Goal: Task Accomplishment & Management: Complete application form

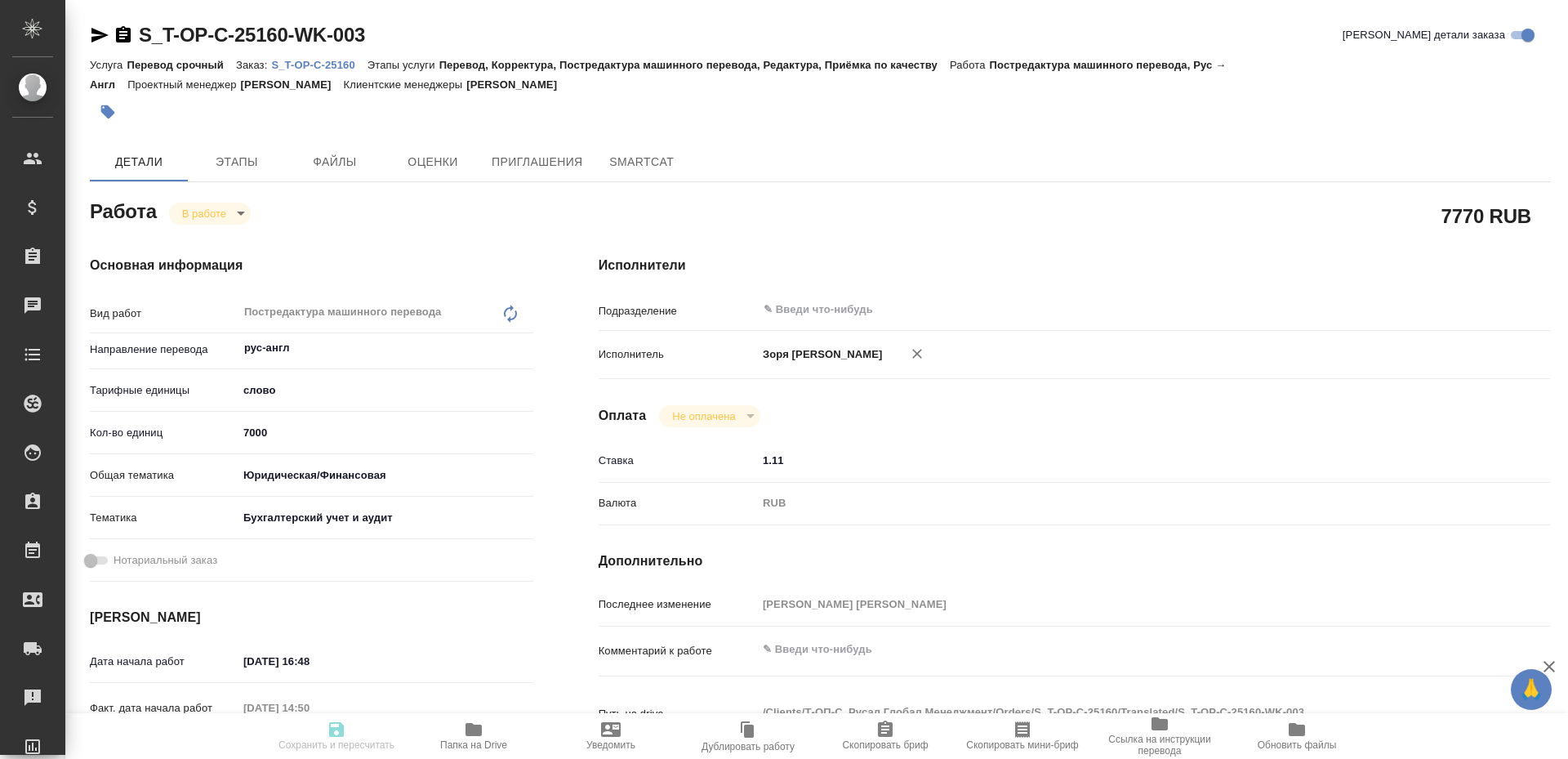
type textarea "x"
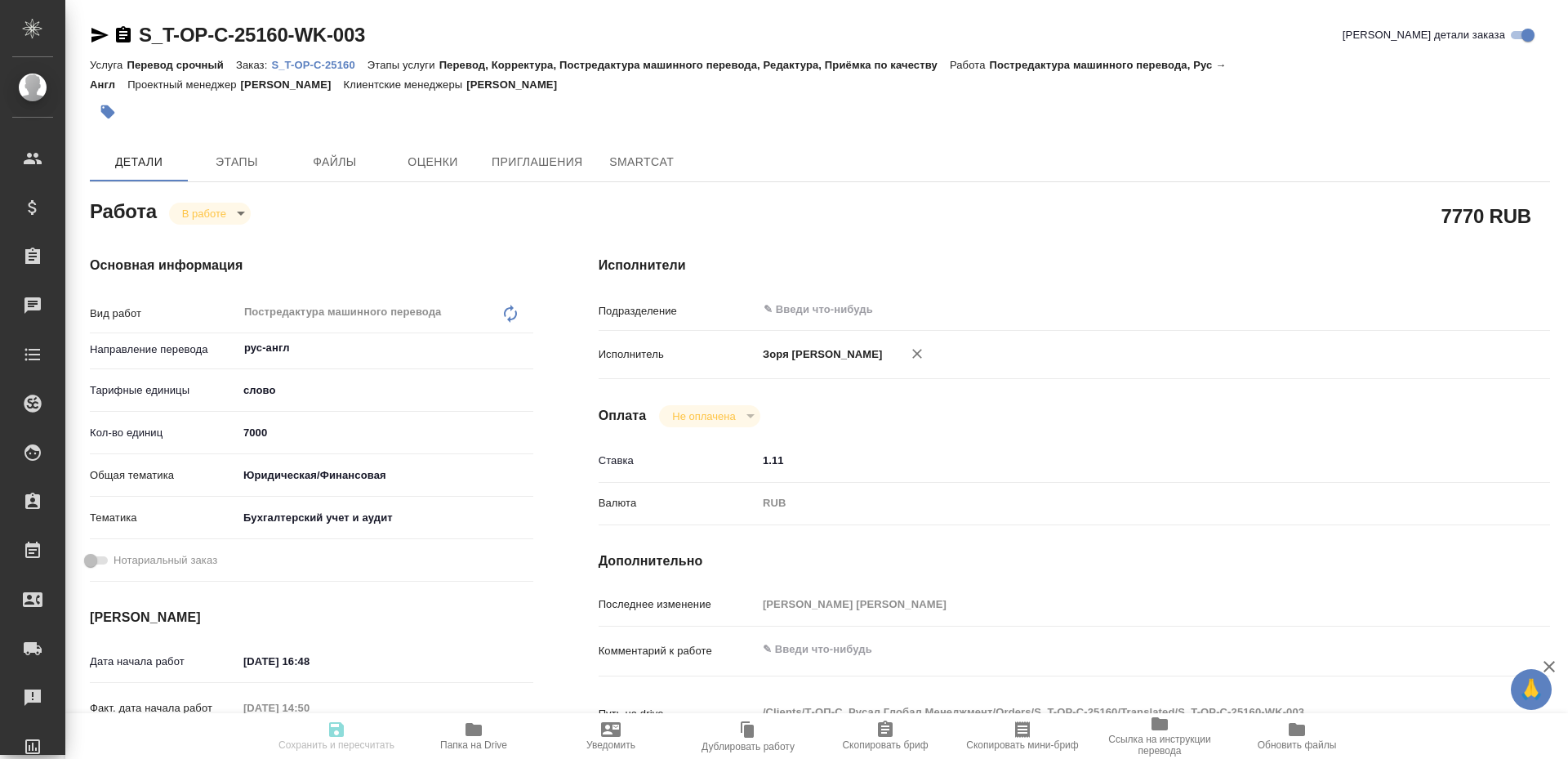
type textarea "x"
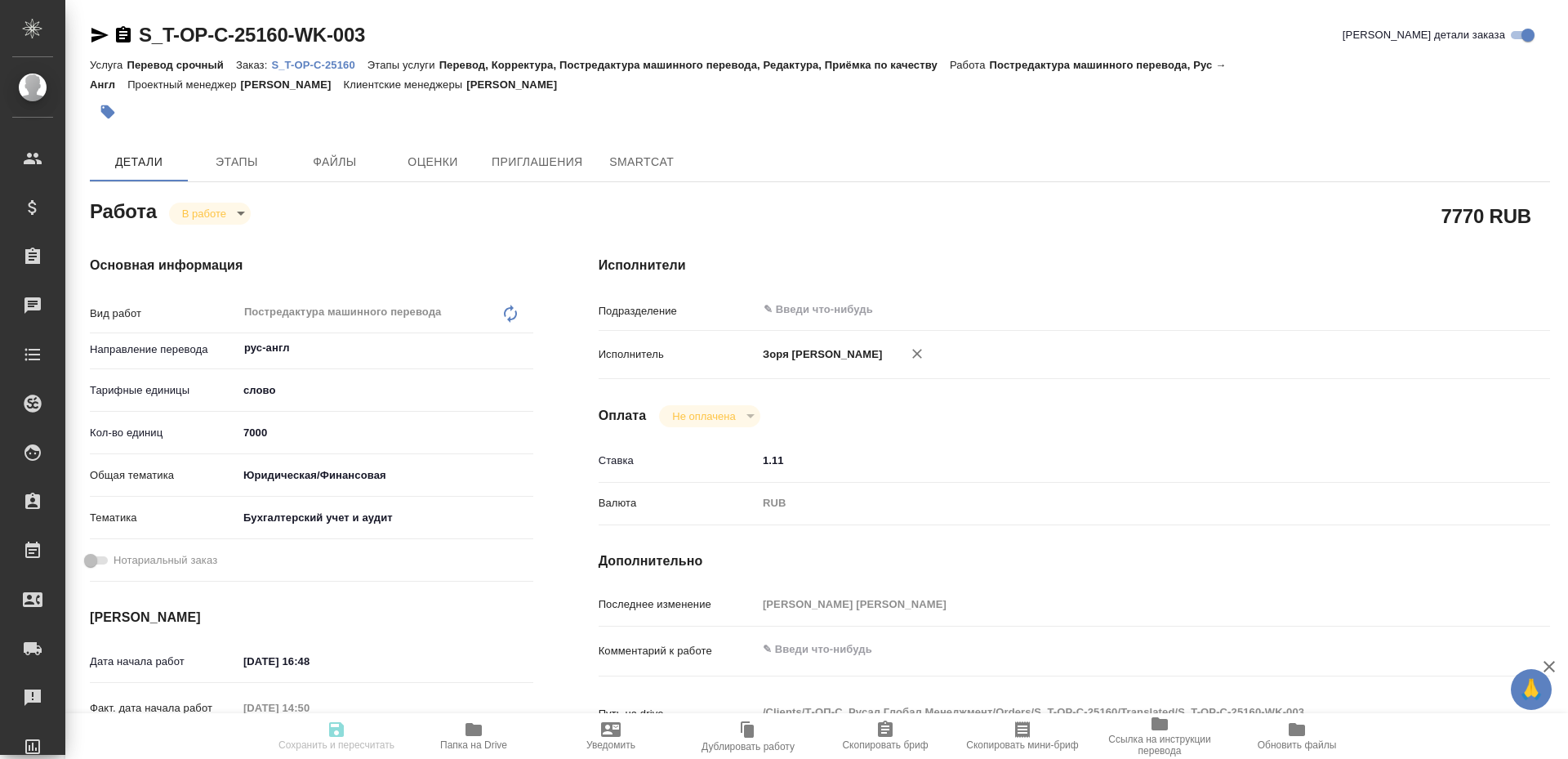
type textarea "x"
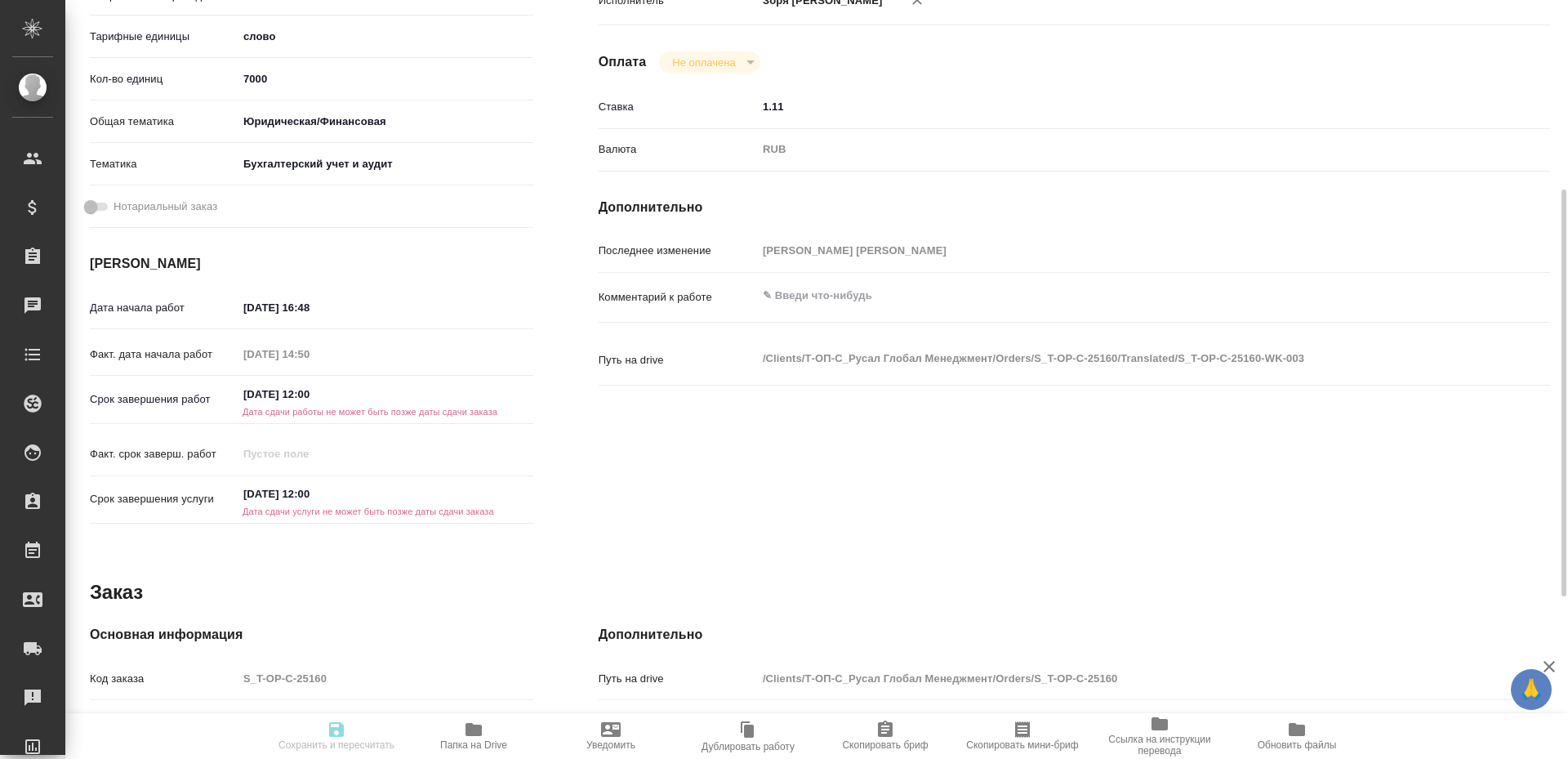
type textarea "x"
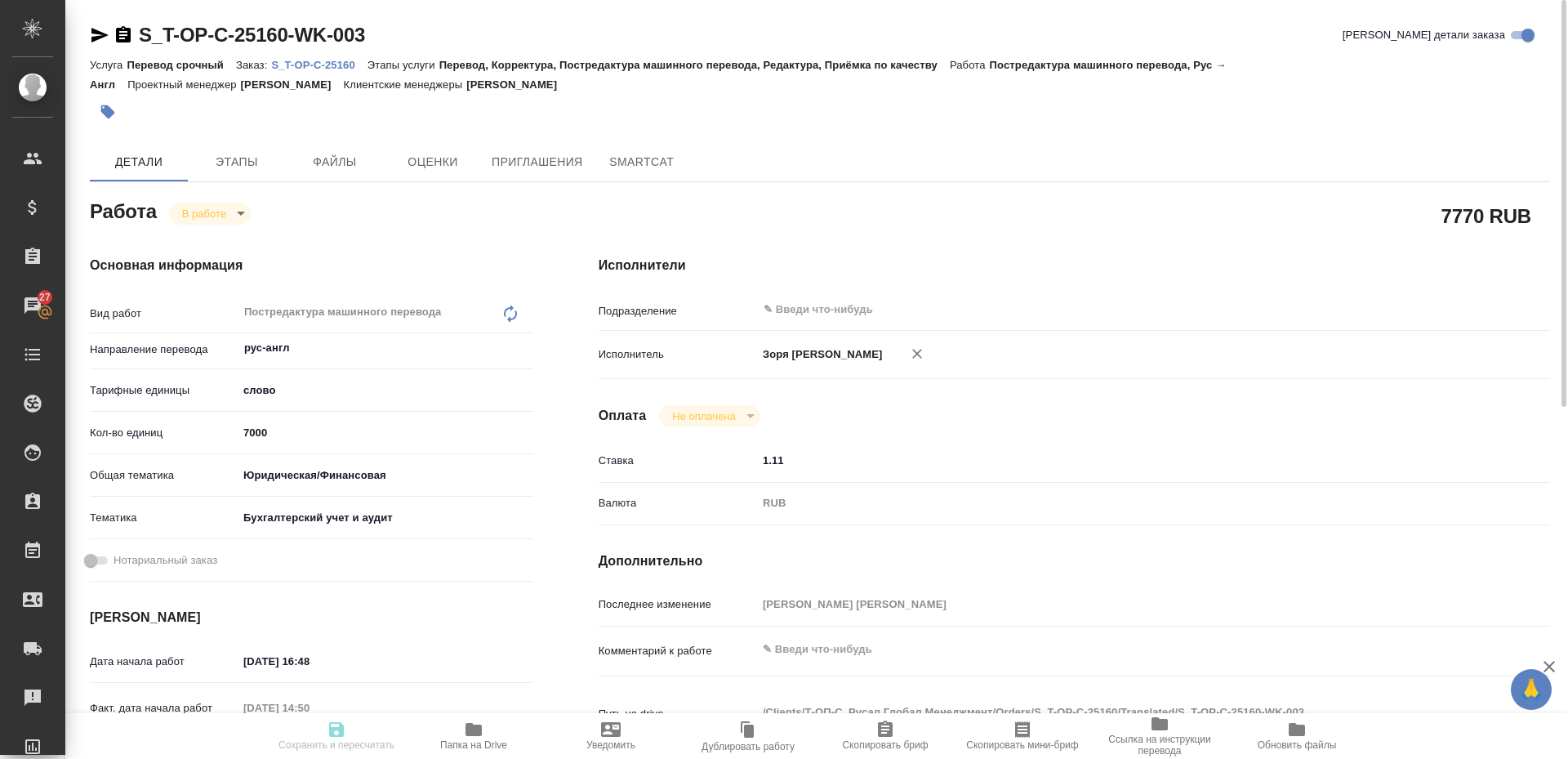
click at [99, 33] on icon "button" at bounding box center [100, 35] width 18 height 15
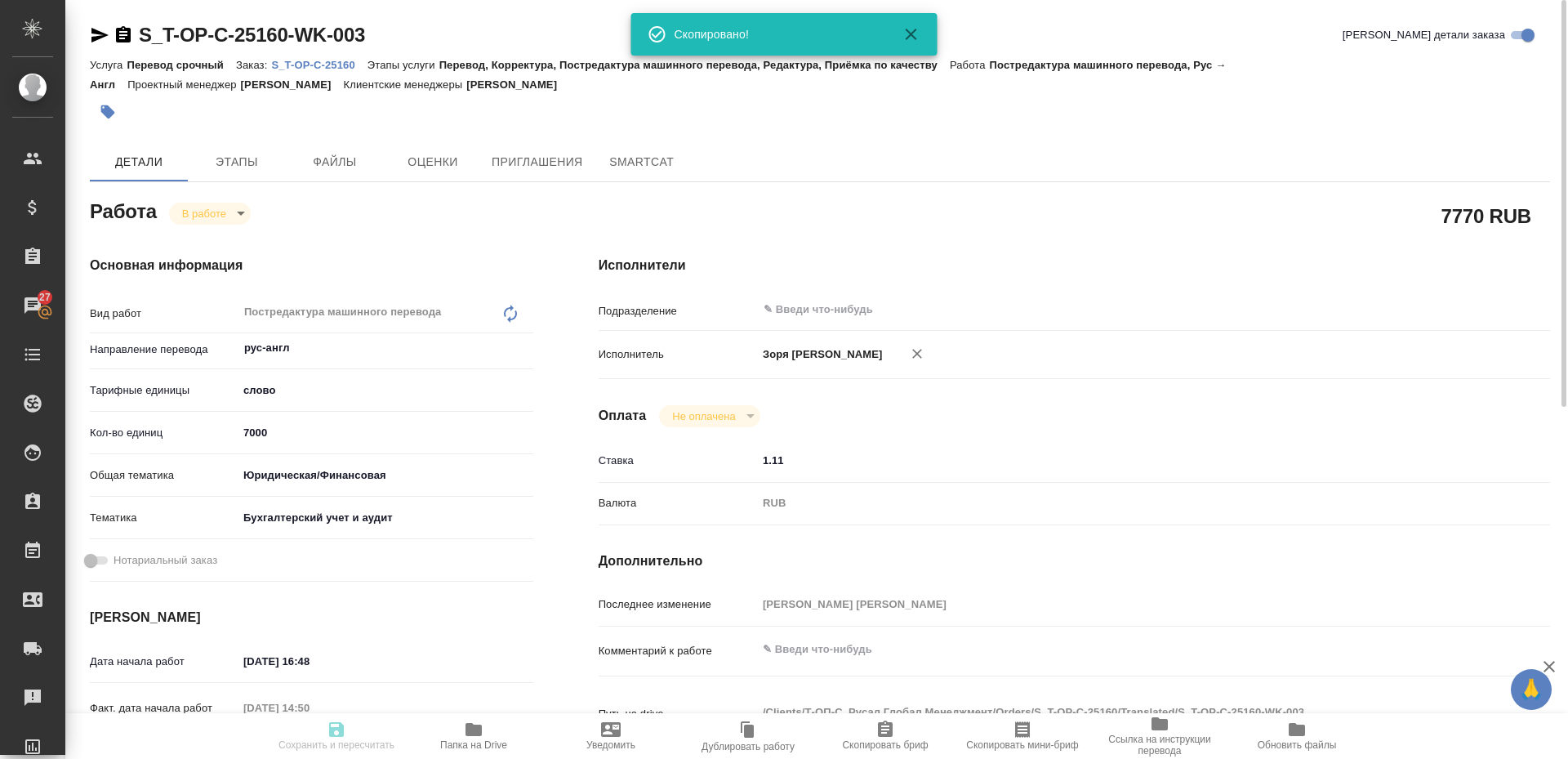
type textarea "x"
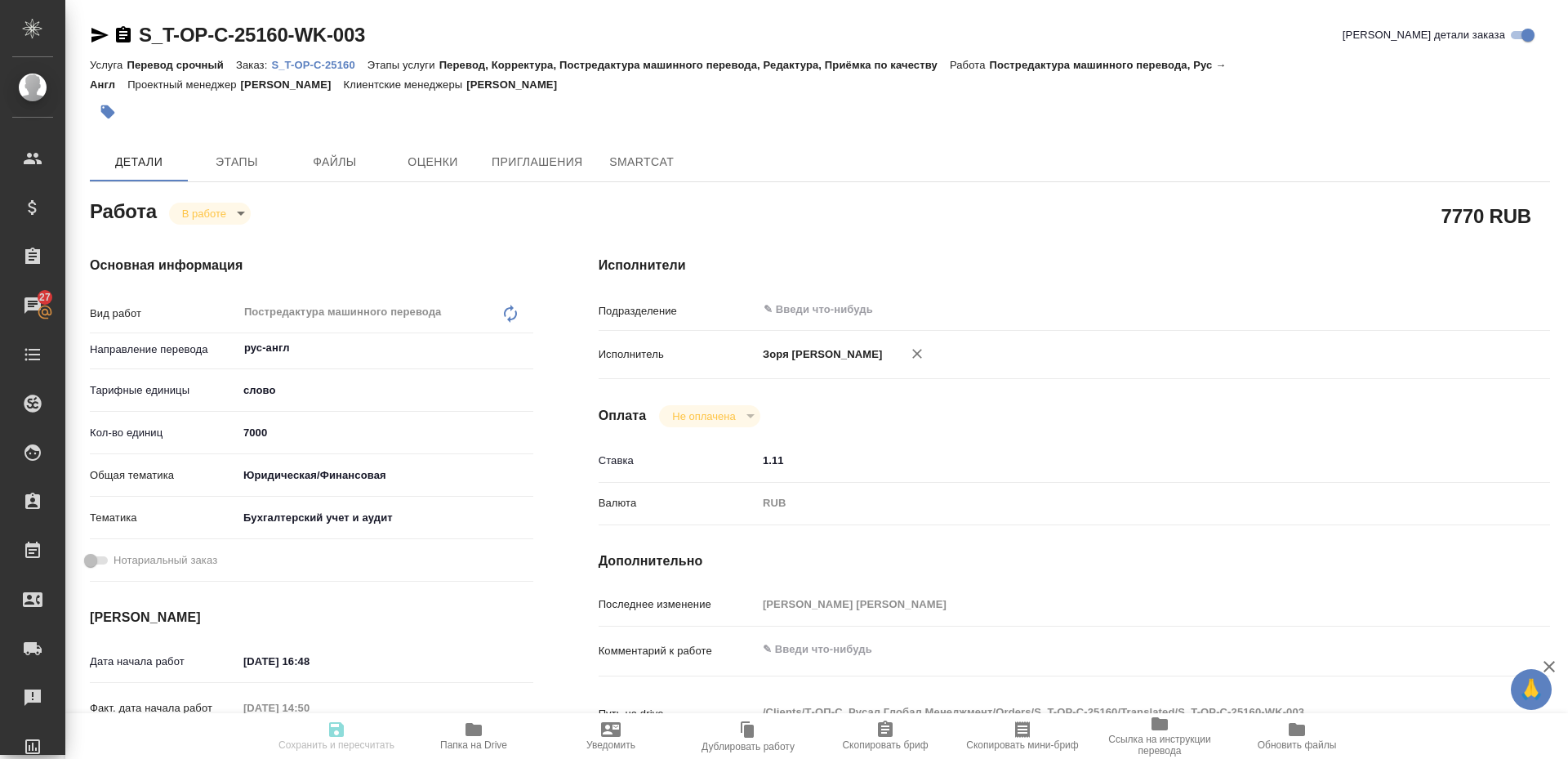
type textarea "x"
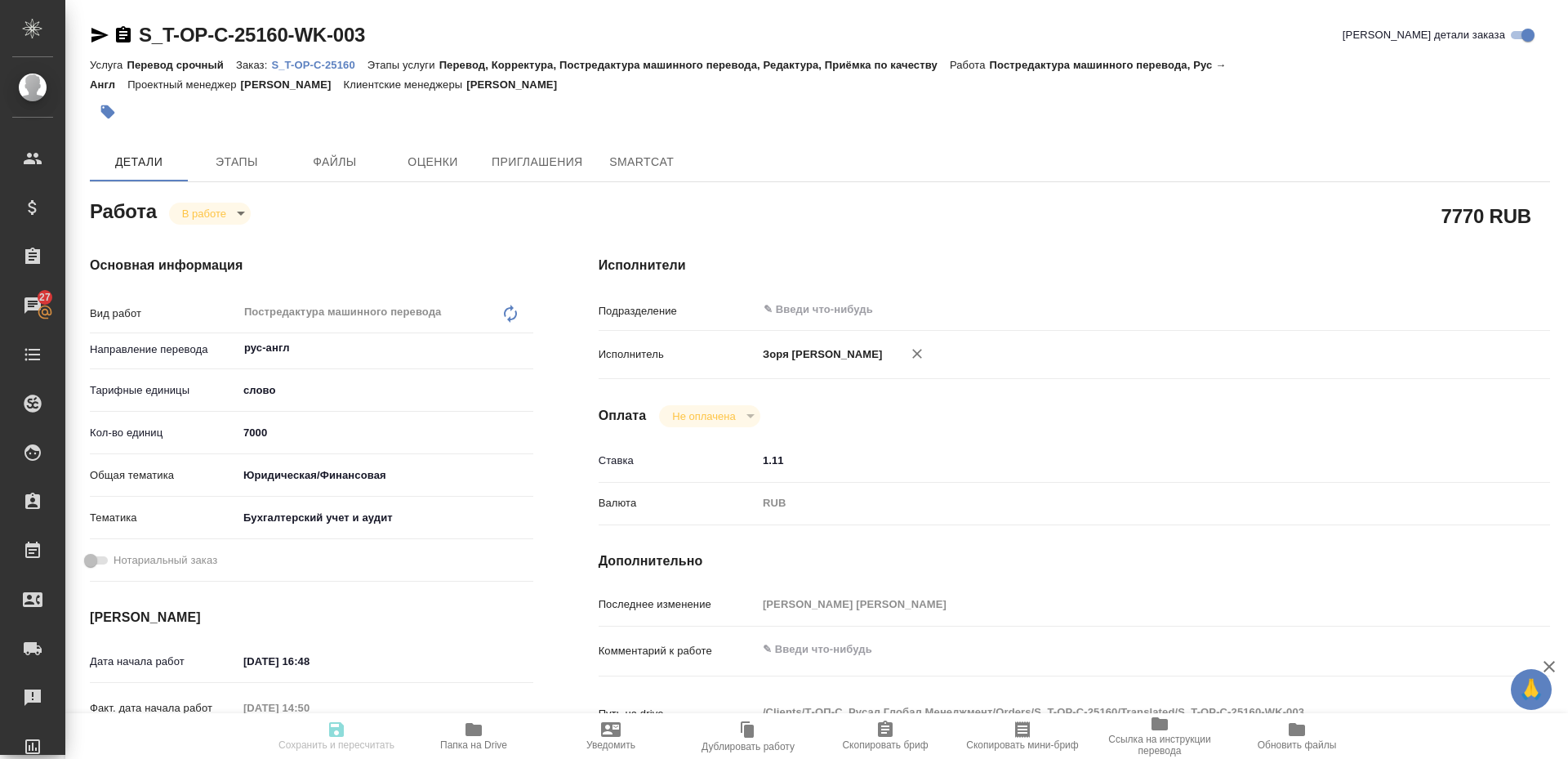
type textarea "x"
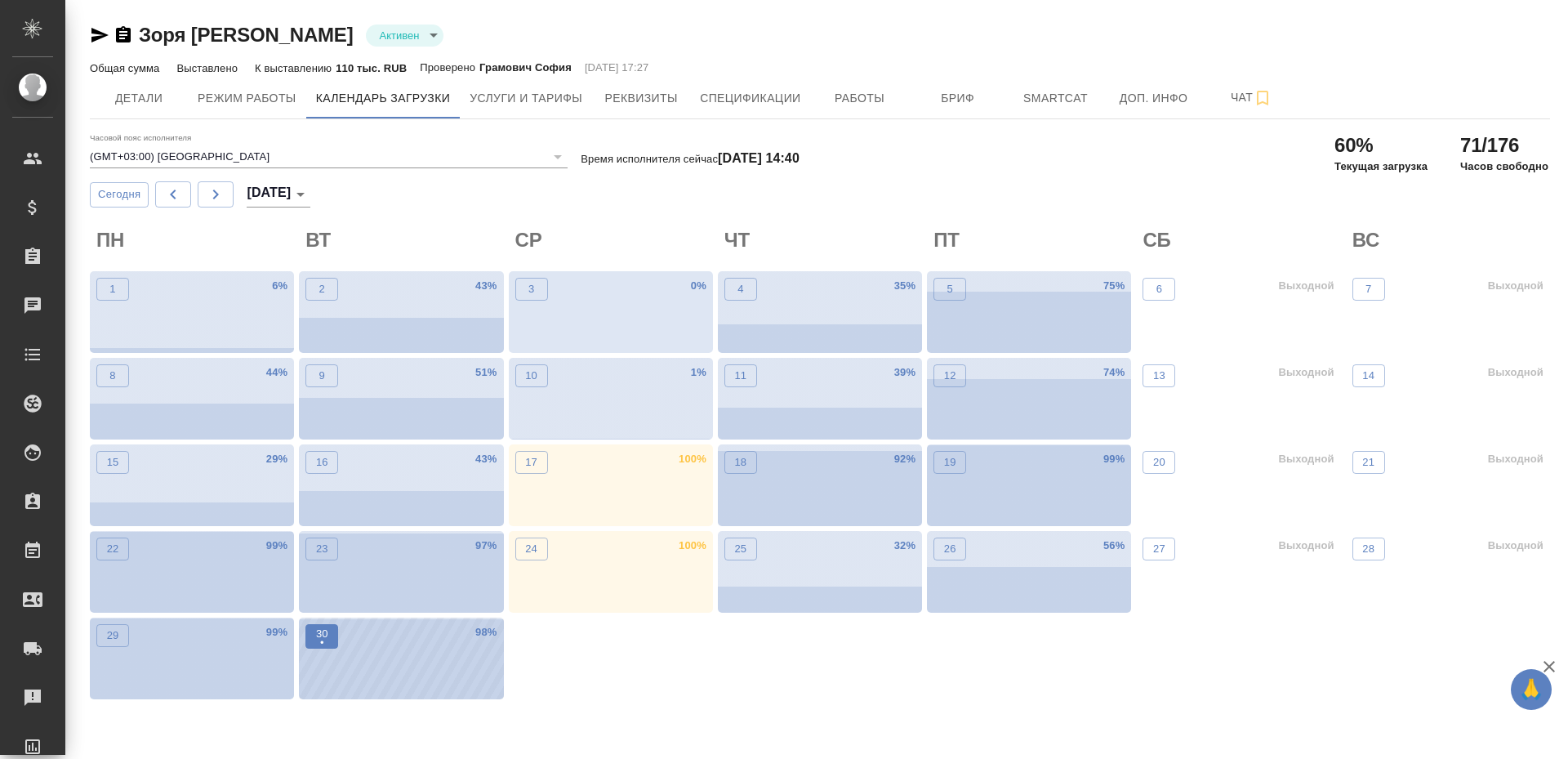
click at [327, 643] on p "•" at bounding box center [322, 643] width 13 height 17
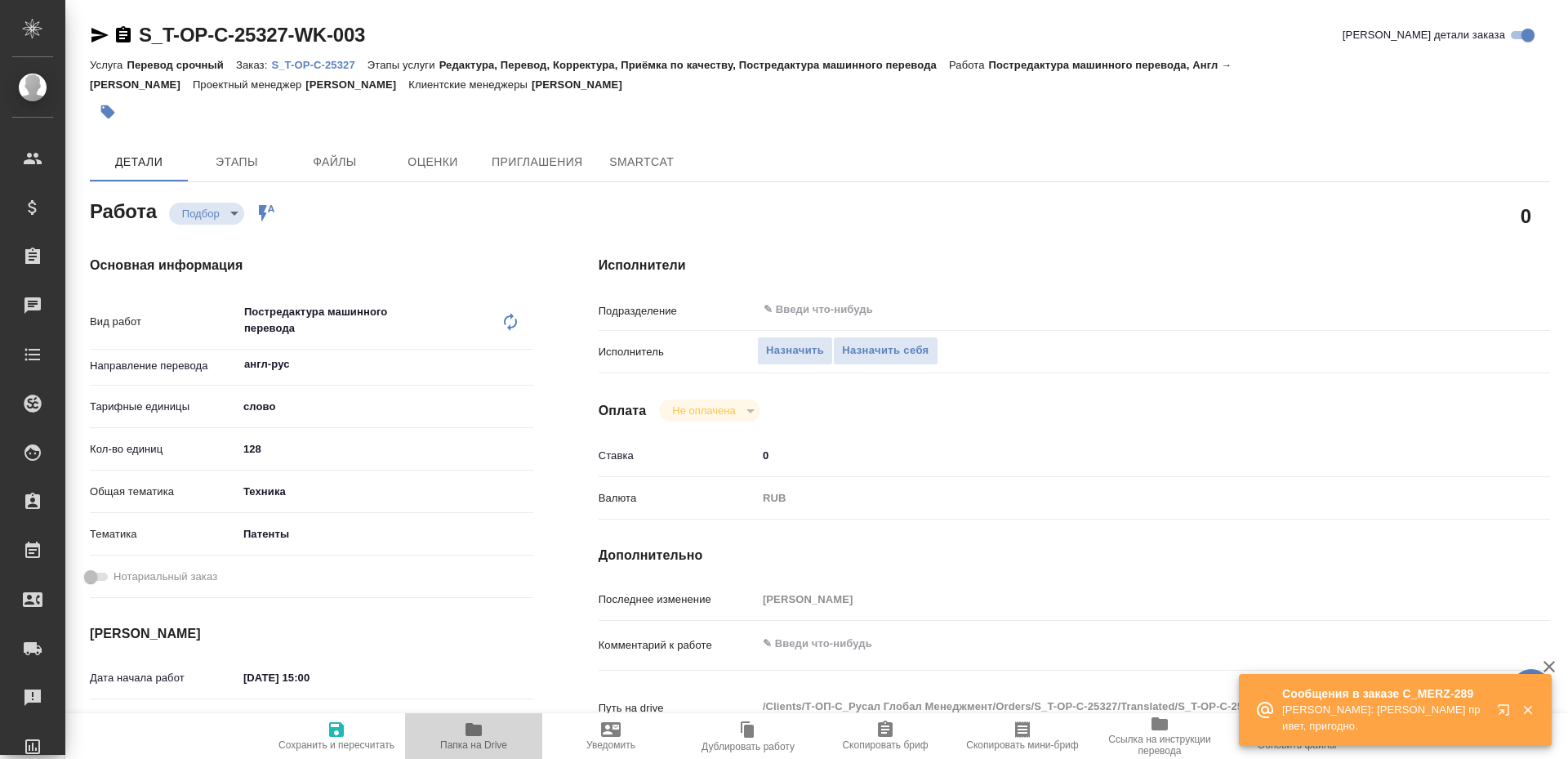
click at [483, 744] on span "Папка на Drive" at bounding box center [473, 746] width 67 height 12
click at [864, 349] on span "Назначить себя" at bounding box center [885, 351] width 87 height 19
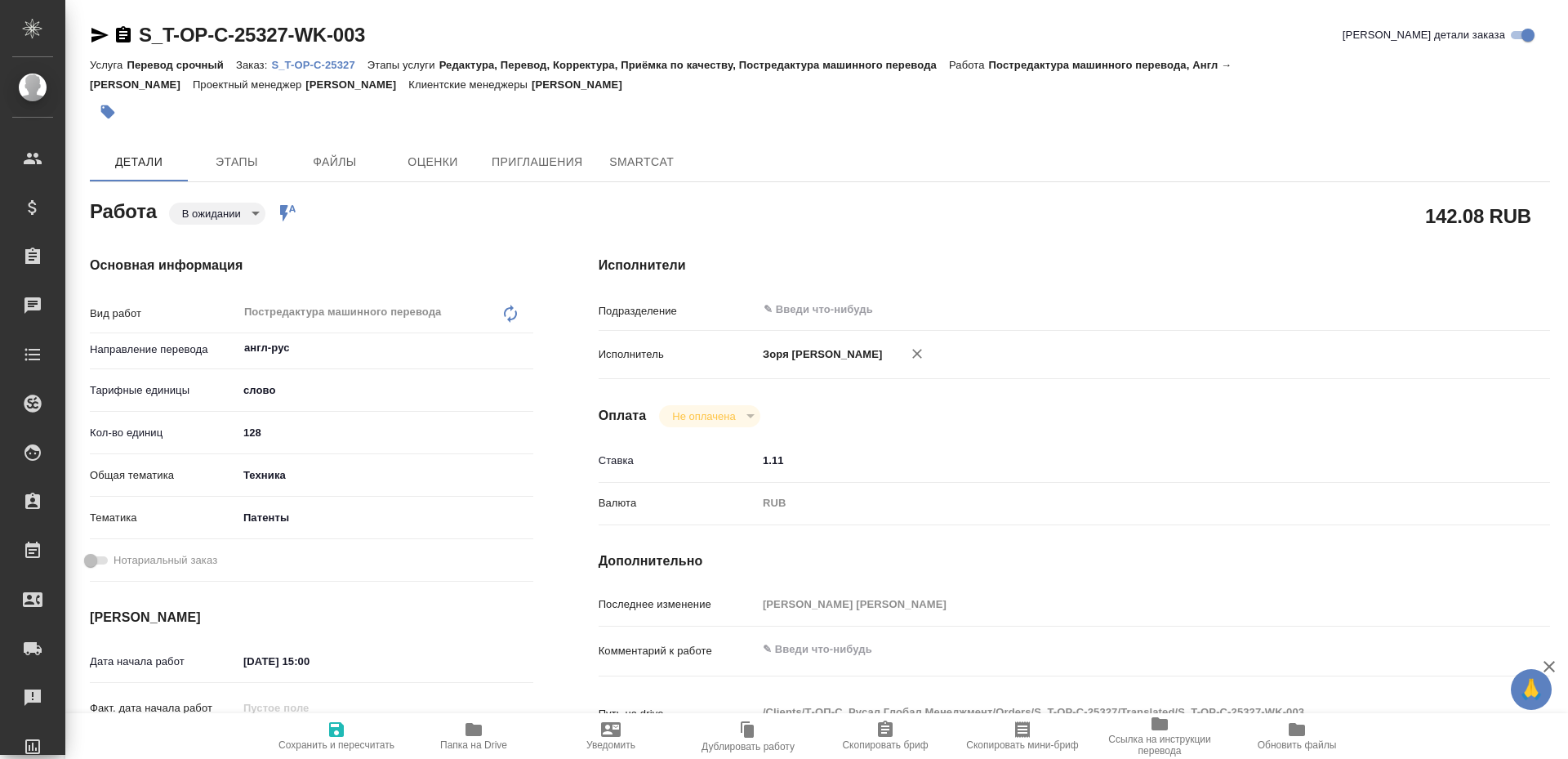
type textarea "x"
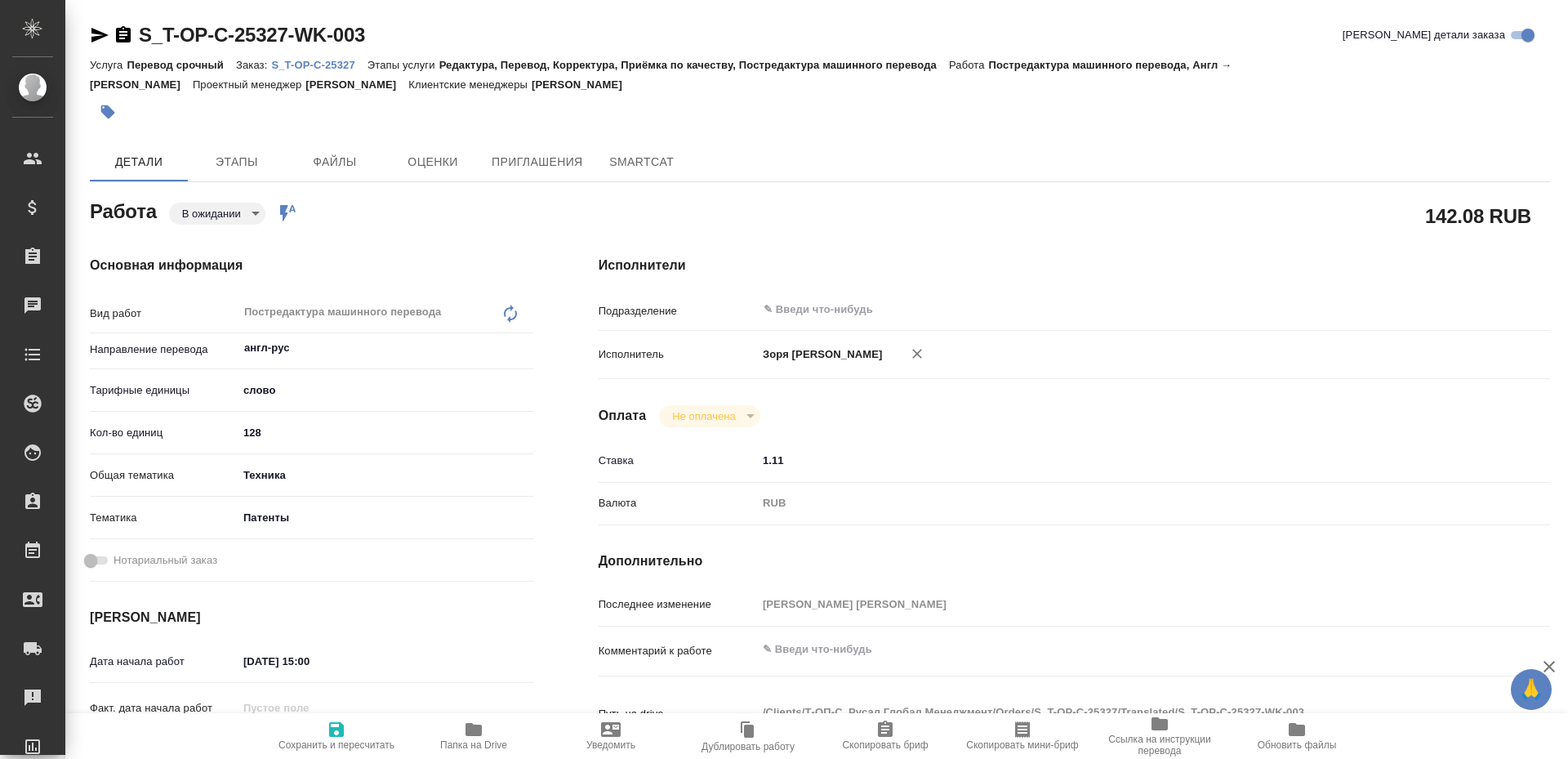
type textarea "x"
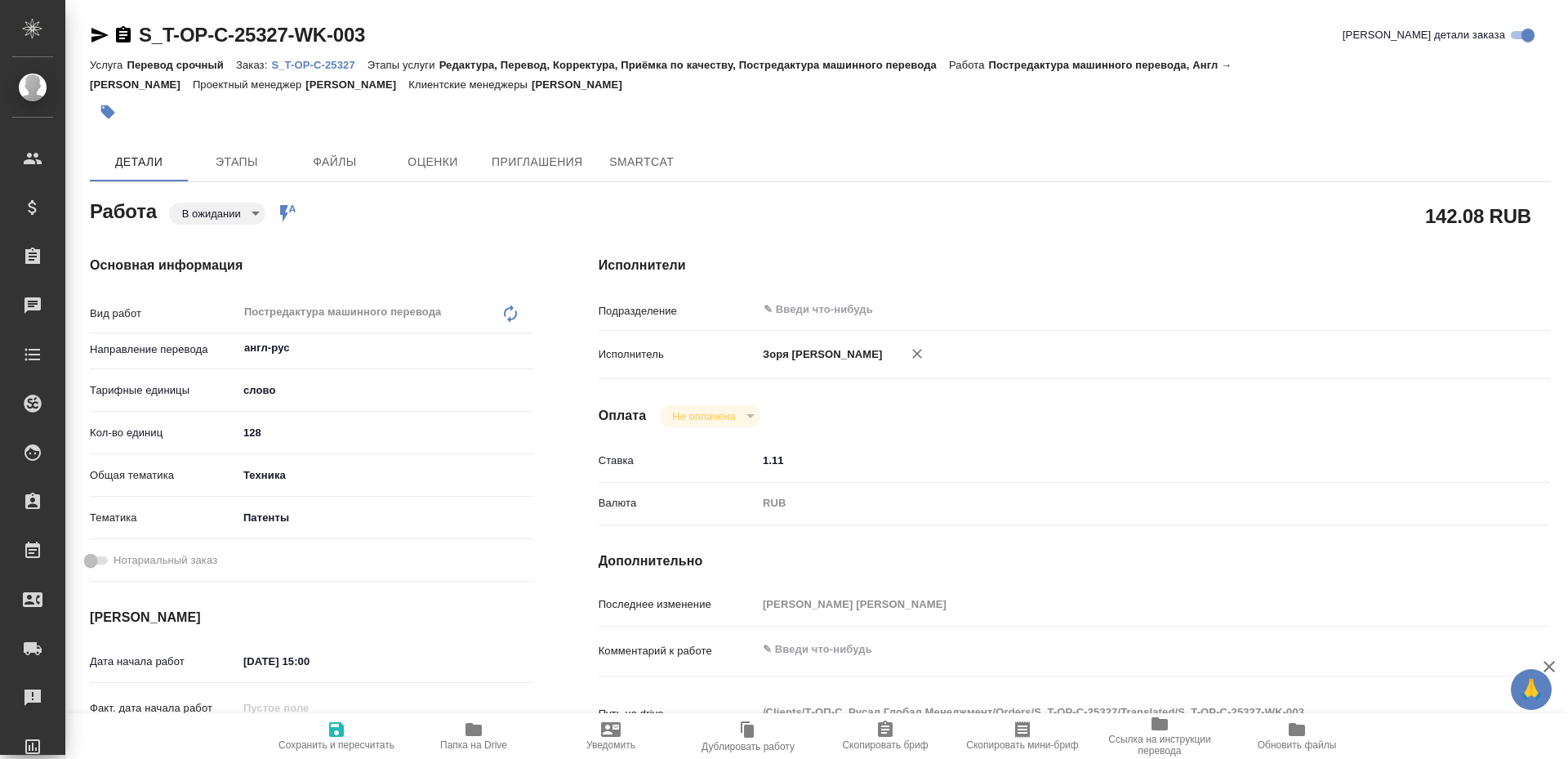
type textarea "x"
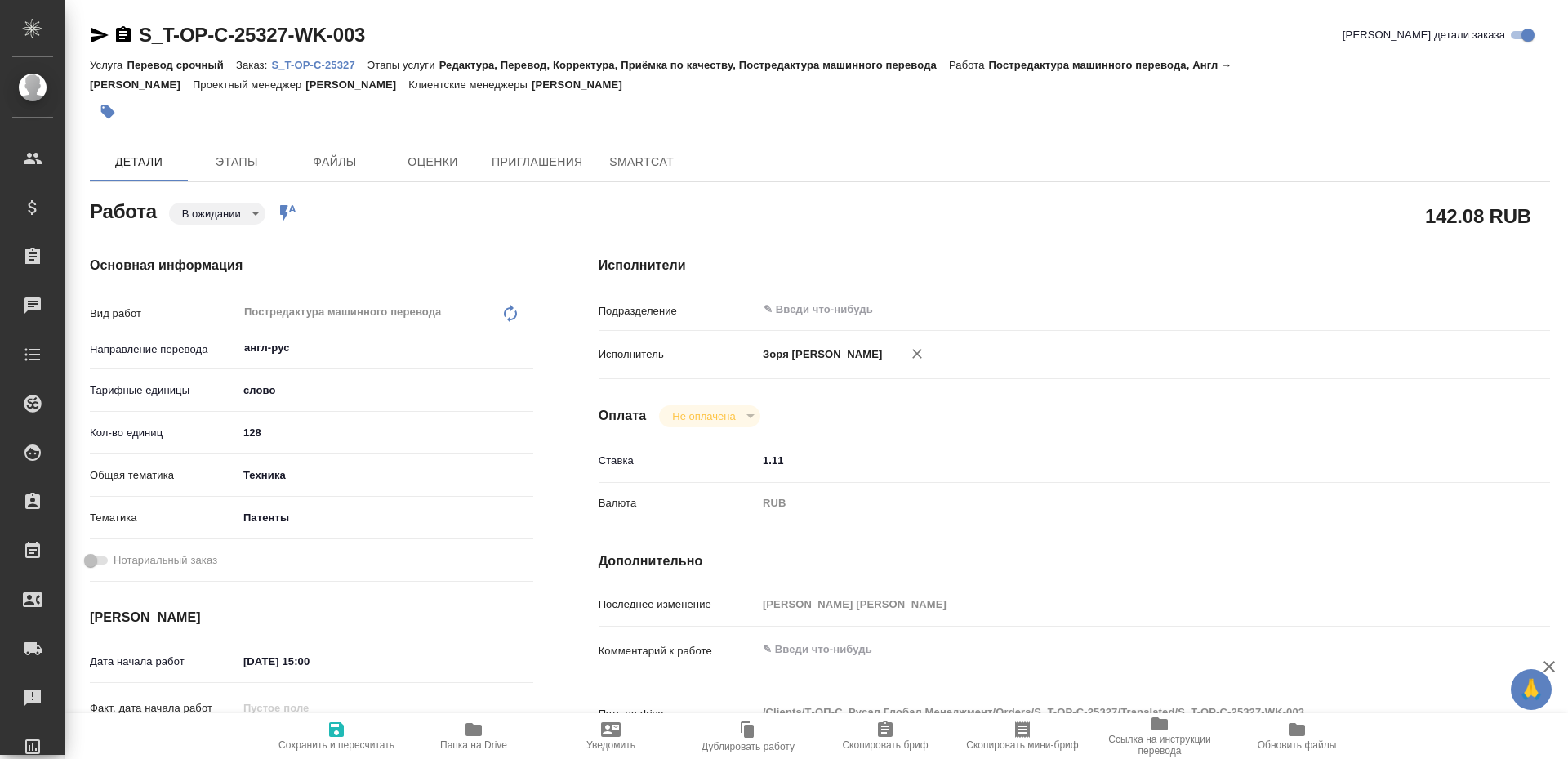
type textarea "x"
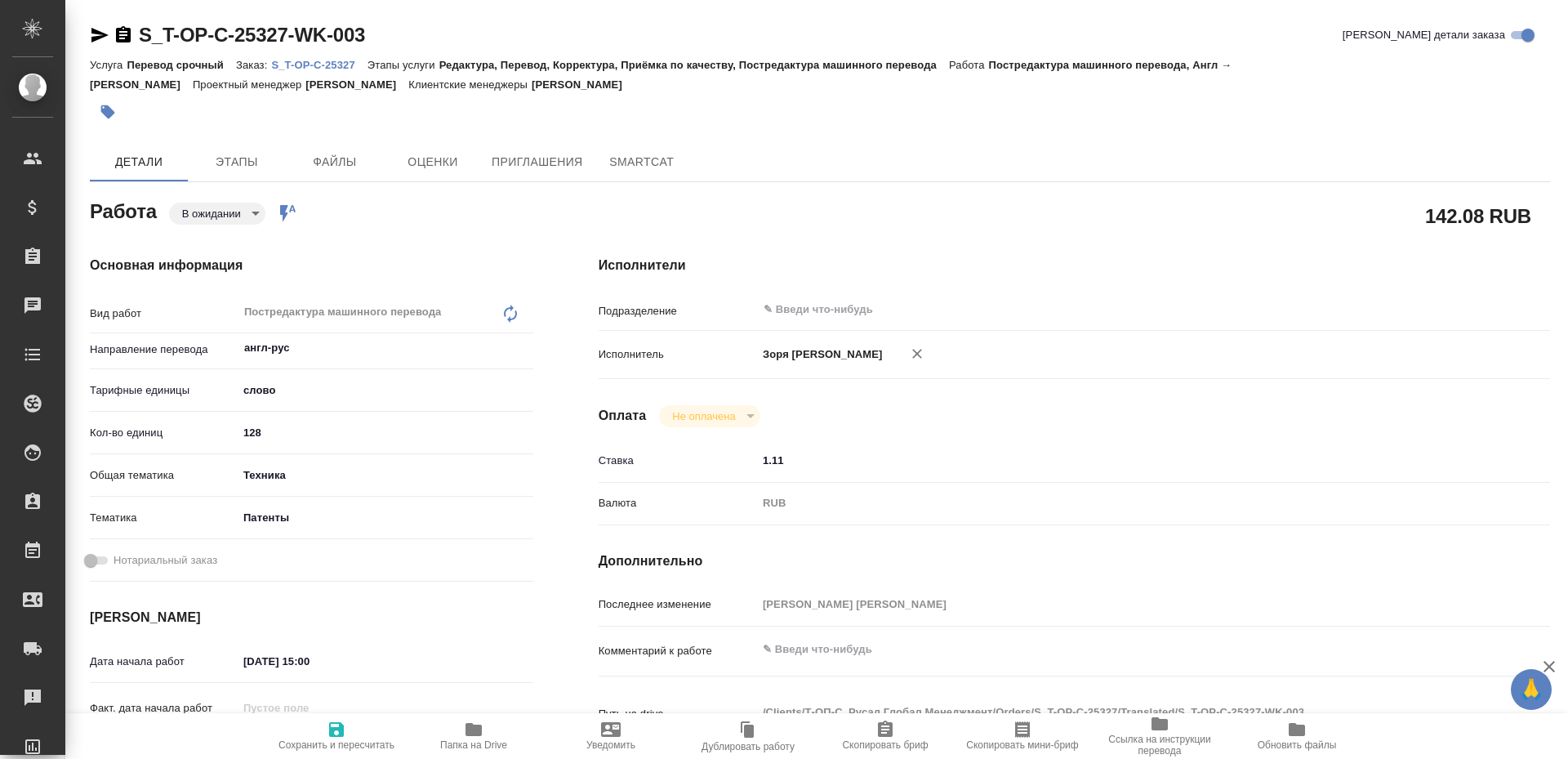
type textarea "x"
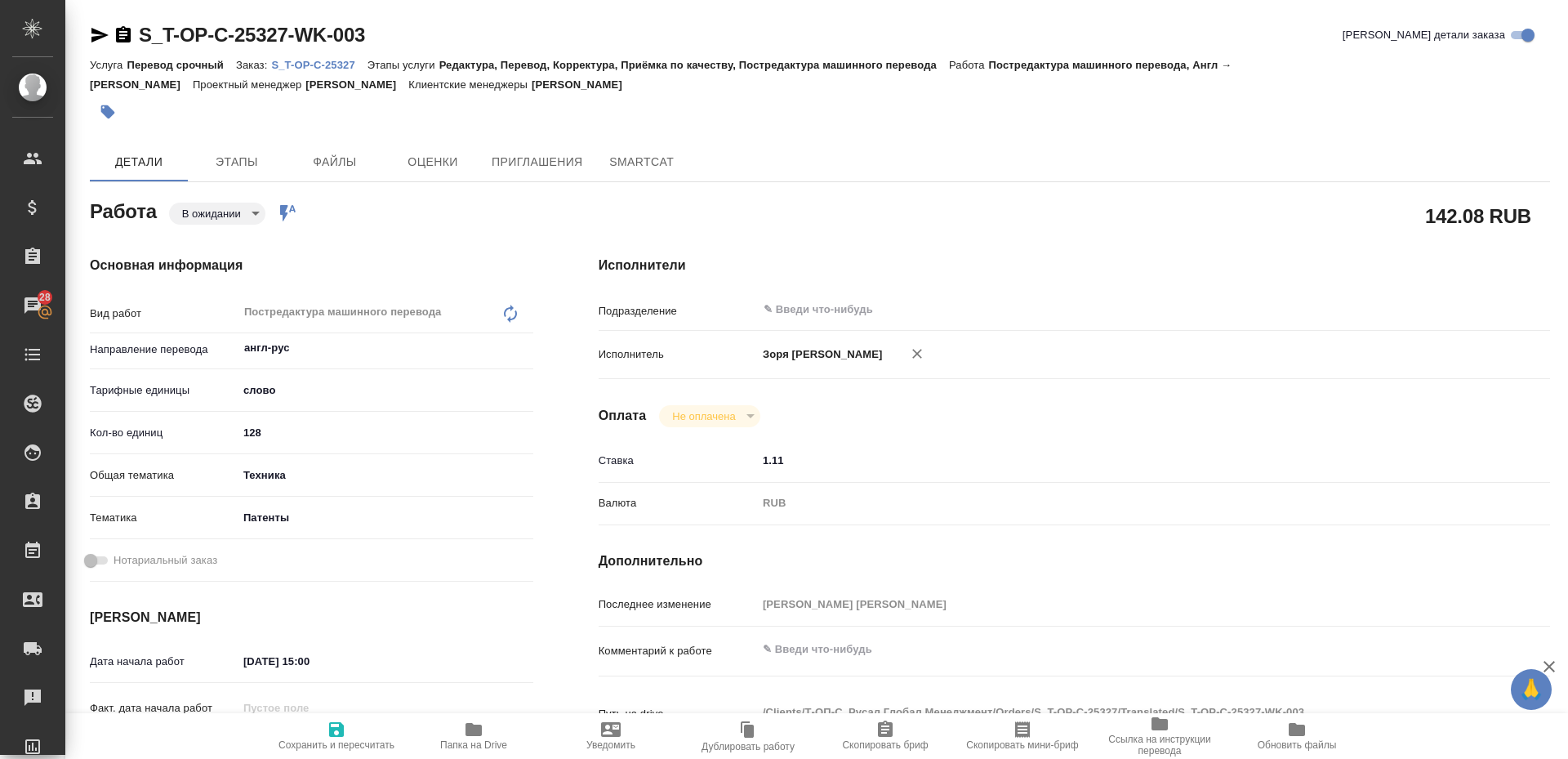
click at [240, 222] on body "🙏 .cls-1 fill:#fff; AWATERA Zoria Tatiana Клиенты Спецификации Заказы 28 Чаты T…" at bounding box center [784, 380] width 1568 height 759
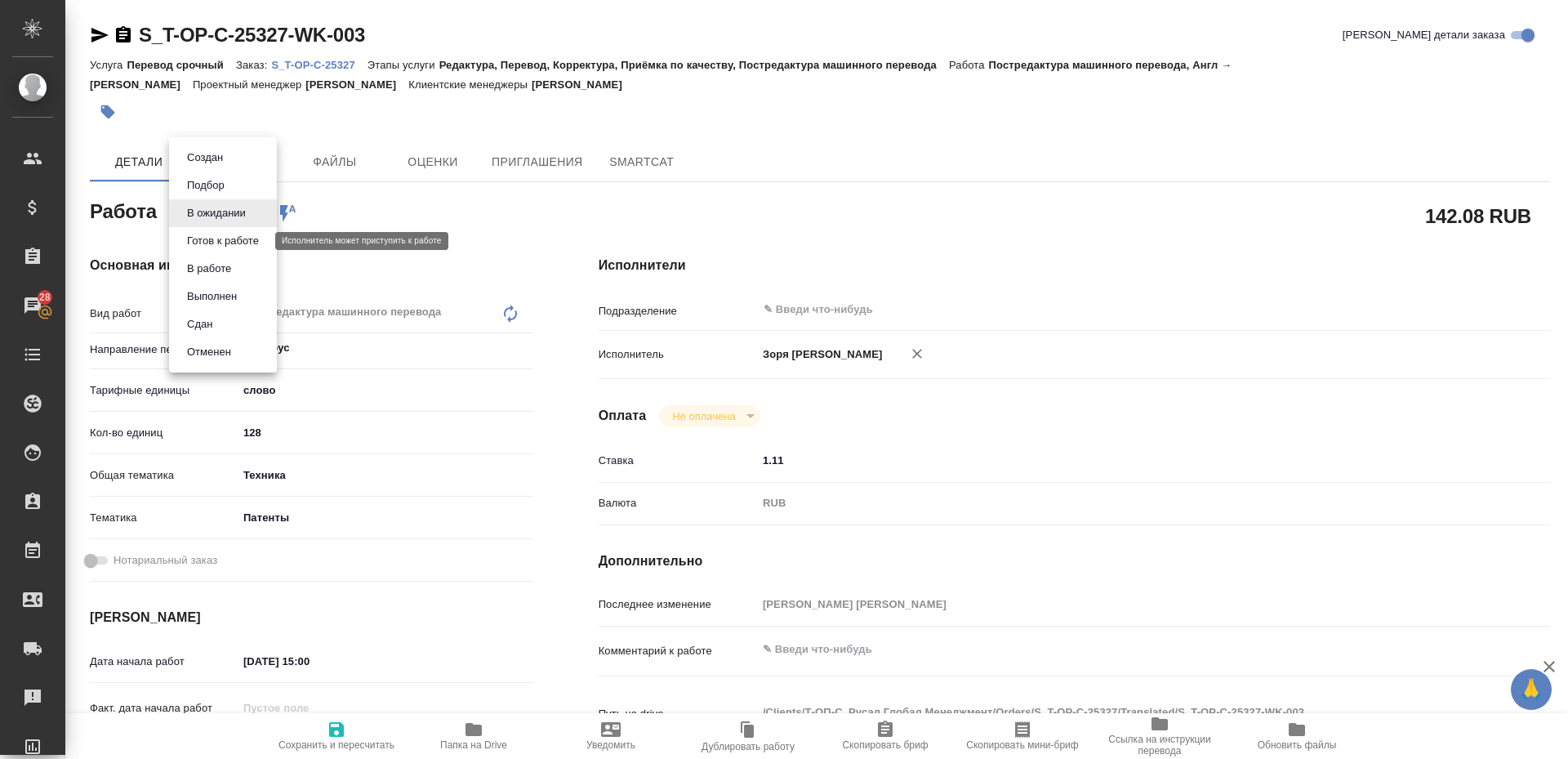
click at [215, 239] on button "Готов к работе" at bounding box center [223, 241] width 82 height 18
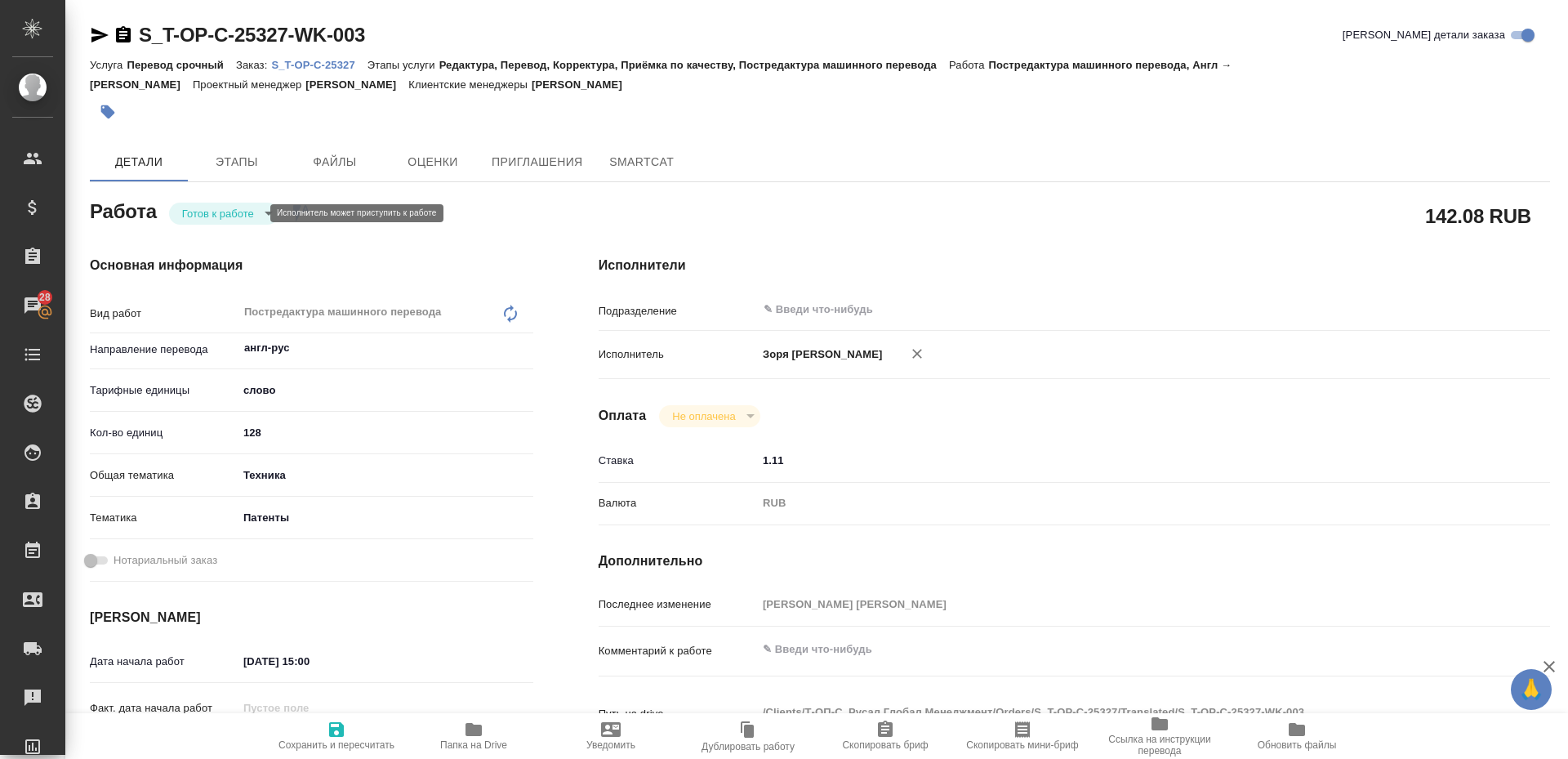
type textarea "x"
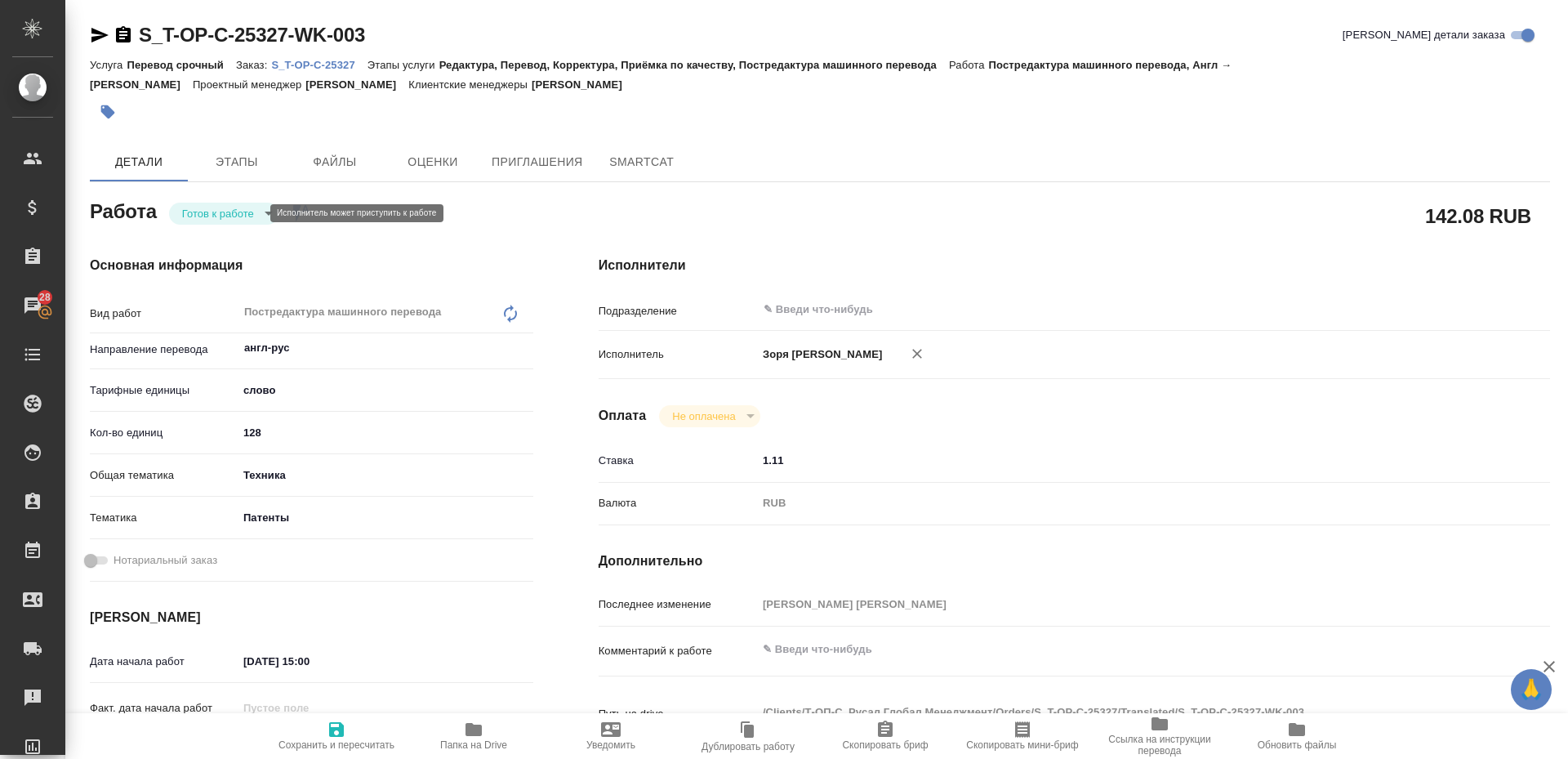
click at [205, 219] on body "🙏 .cls-1 fill:#fff; AWATERA Zoria Tatiana Клиенты Спецификации Заказы 28 Чаты T…" at bounding box center [784, 380] width 1568 height 759
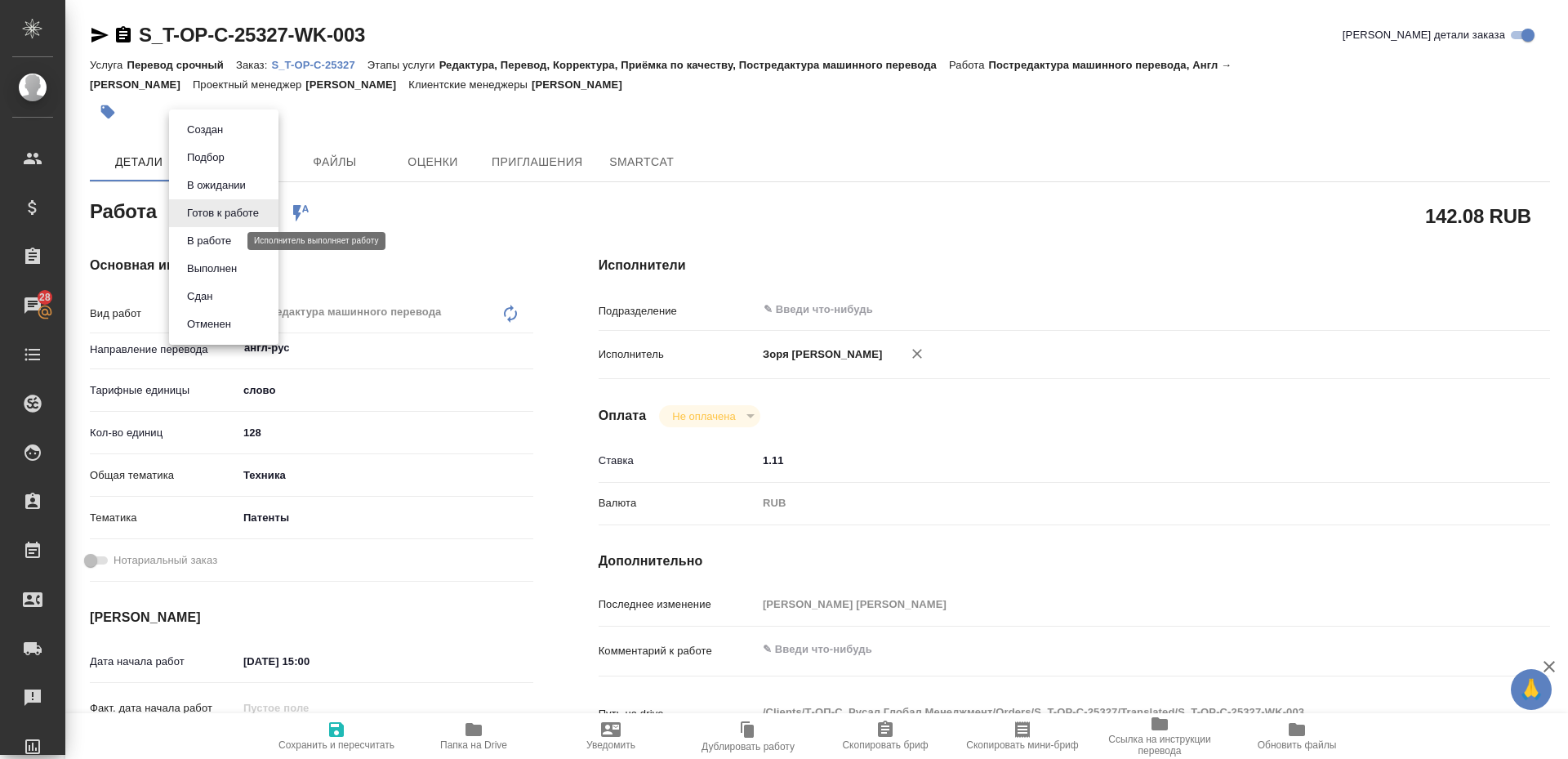
type textarea "x"
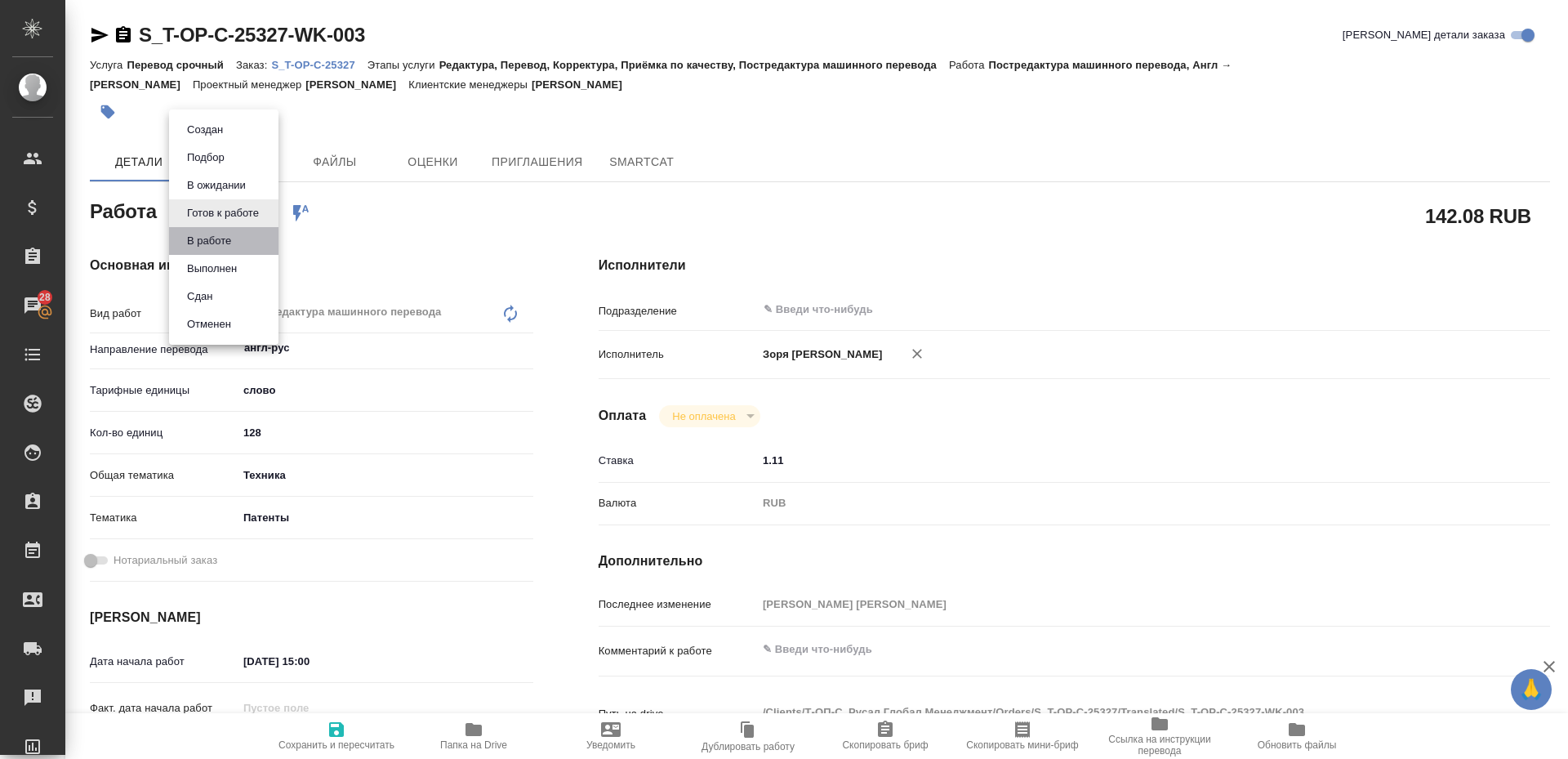
click at [203, 251] on li "В работе" at bounding box center [223, 240] width 109 height 28
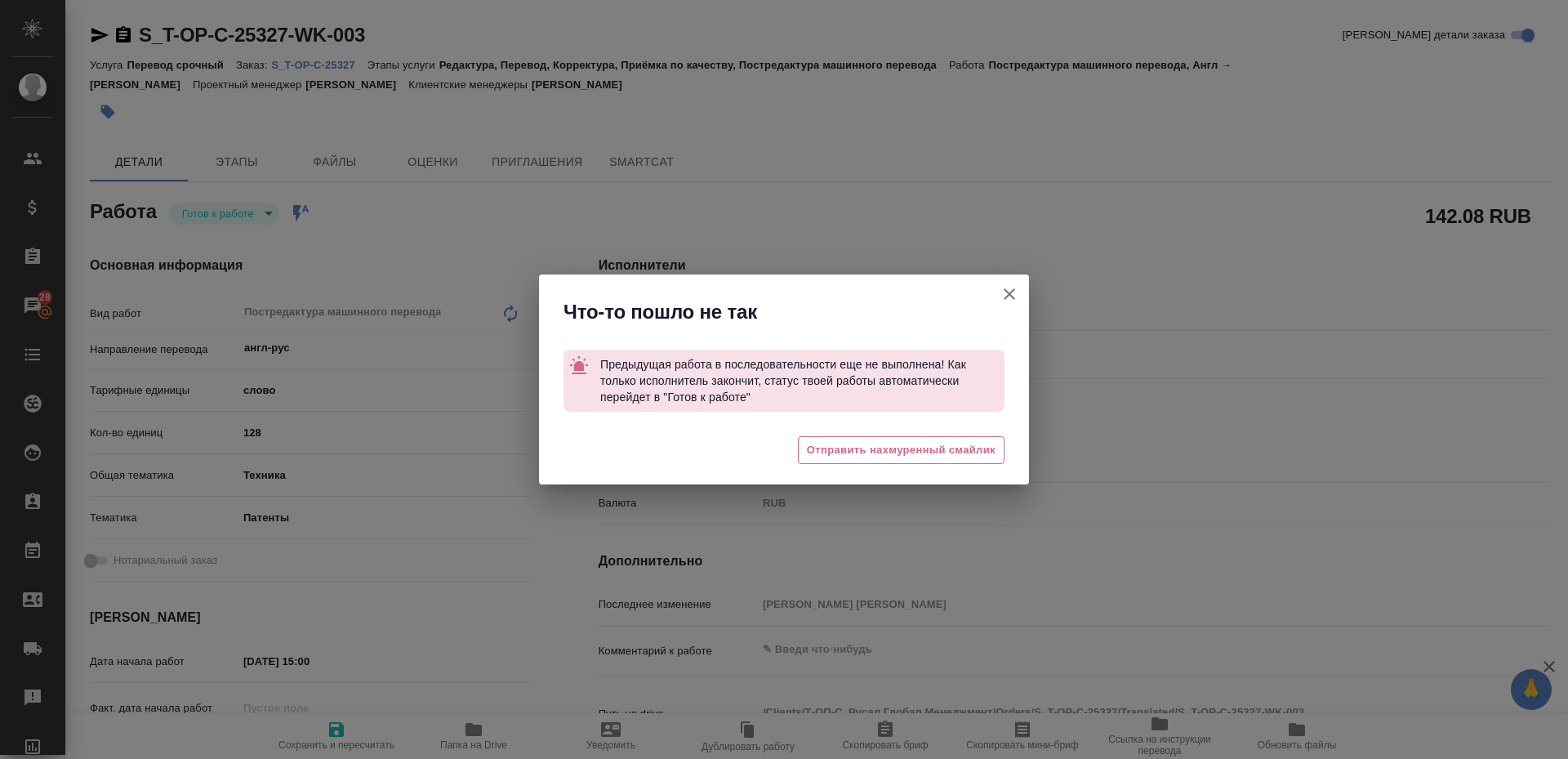
type textarea "x"
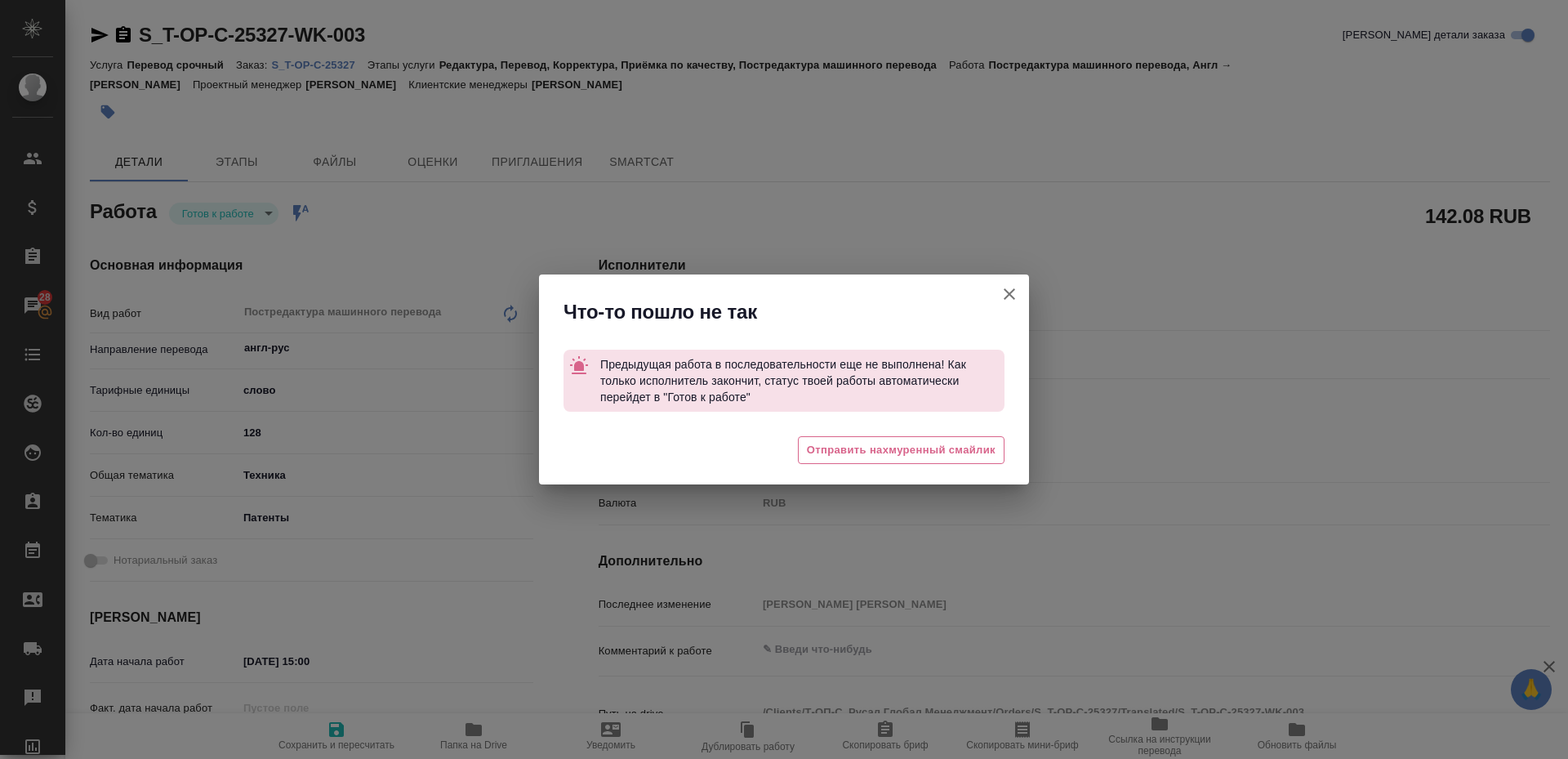
type textarea "x"
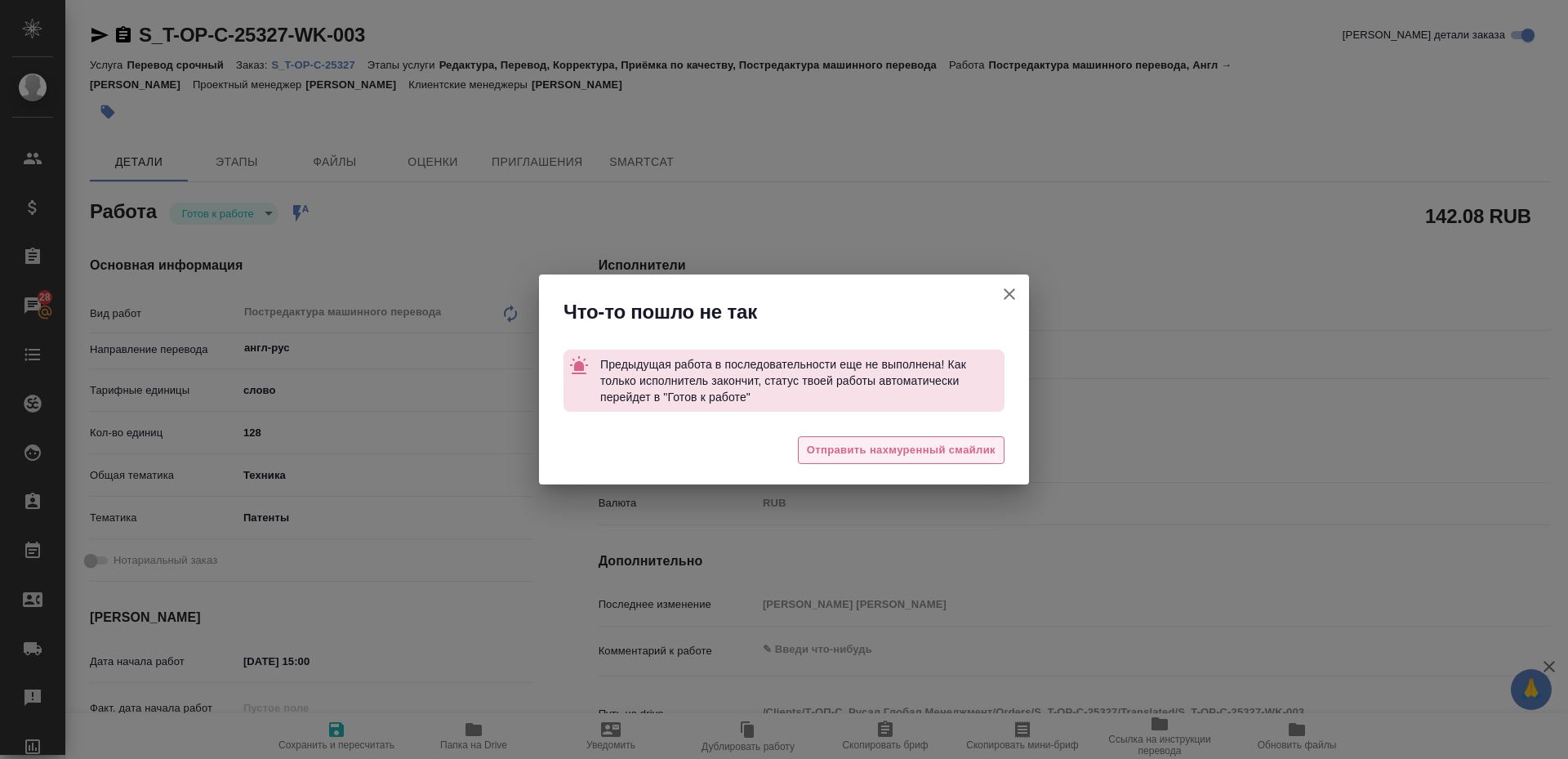
type textarea "x"
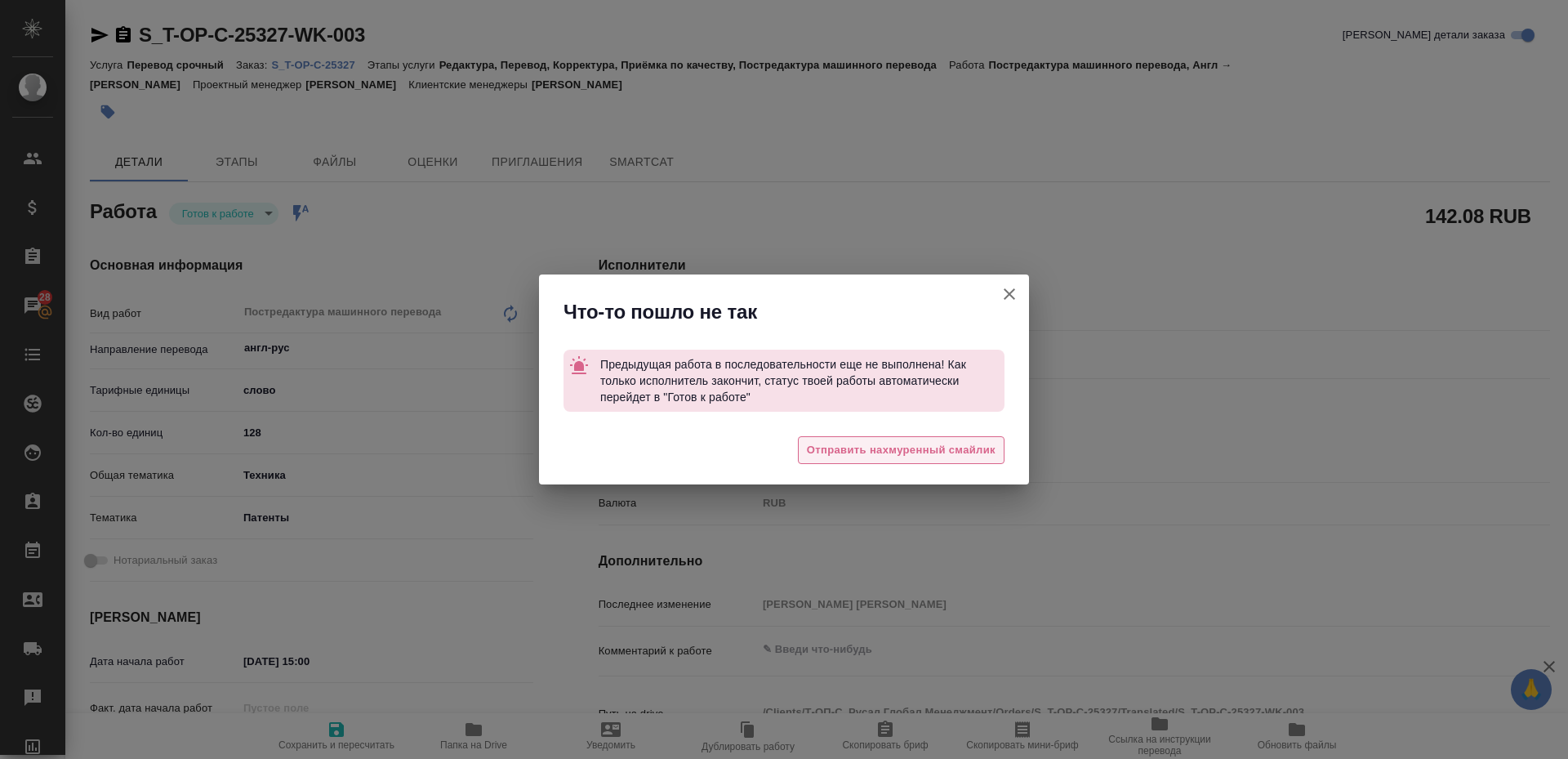
click at [831, 450] on span "Отправить нахмуренный смайлик" at bounding box center [901, 450] width 188 height 19
type textarea "x"
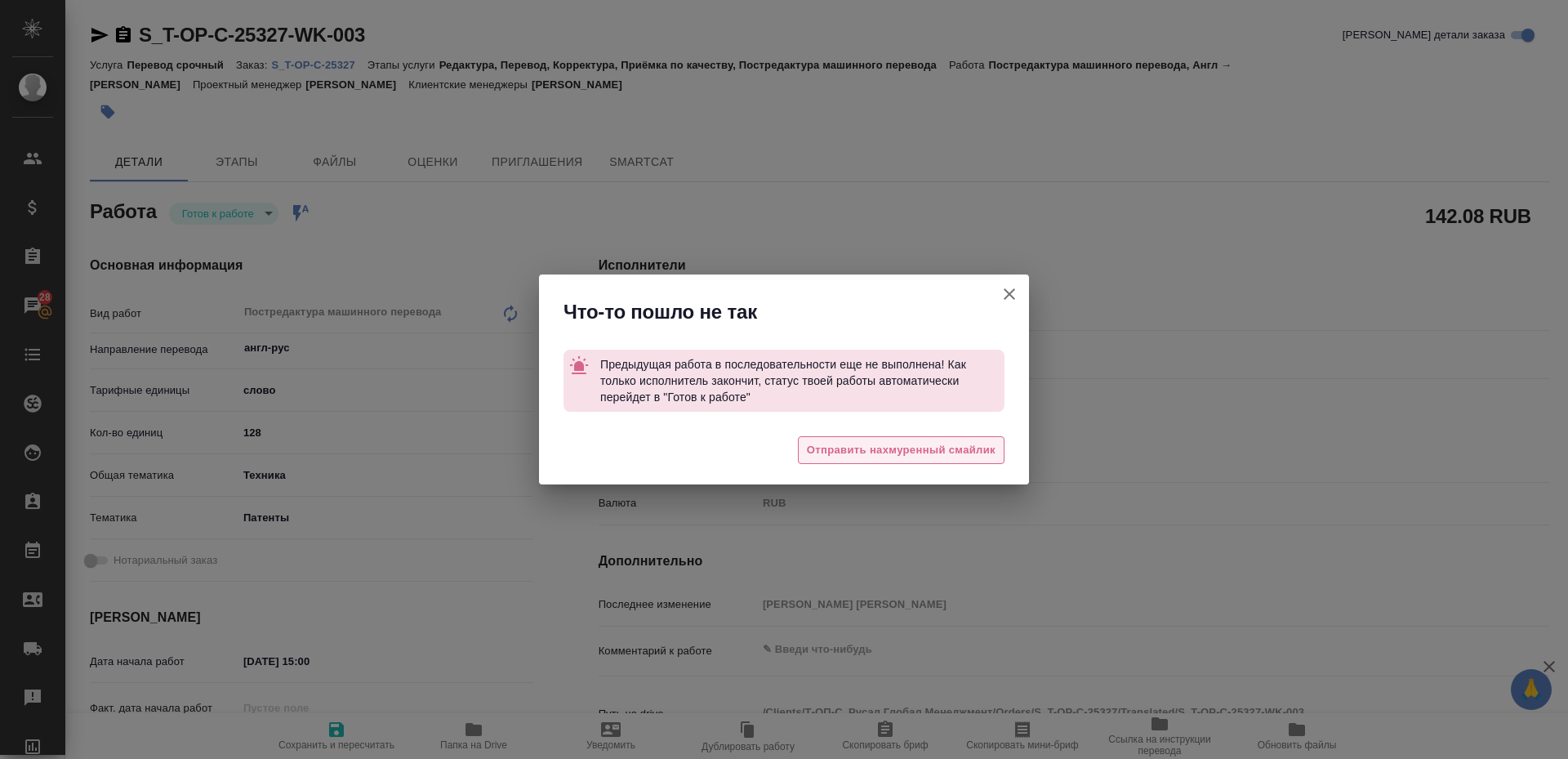
type textarea "x"
